Goal: Go to known website: Go to known website

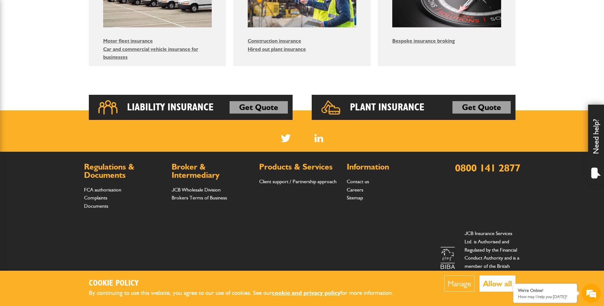
click at [491, 288] on button "Allow all" at bounding box center [498, 284] width 36 height 16
